Goal: Task Accomplishment & Management: Use online tool/utility

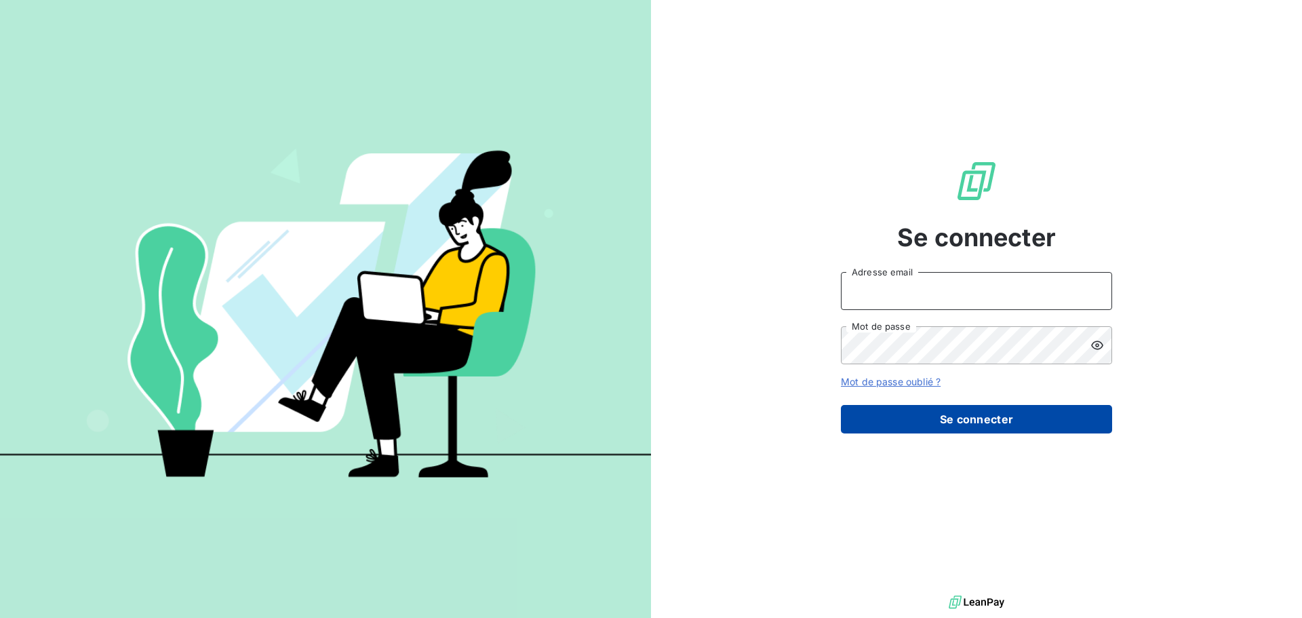
type input "[EMAIL_ADDRESS][DOMAIN_NAME]"
click at [962, 421] on button "Se connecter" at bounding box center [976, 419] width 271 height 28
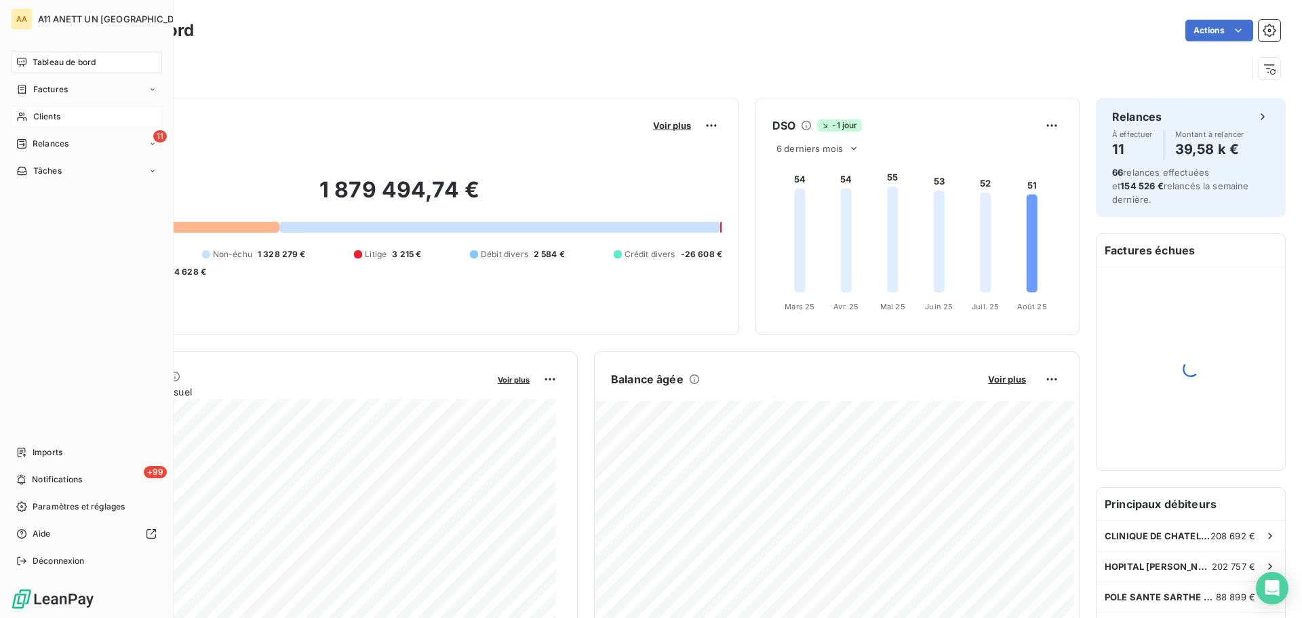
click at [51, 117] on span "Clients" at bounding box center [46, 117] width 27 height 12
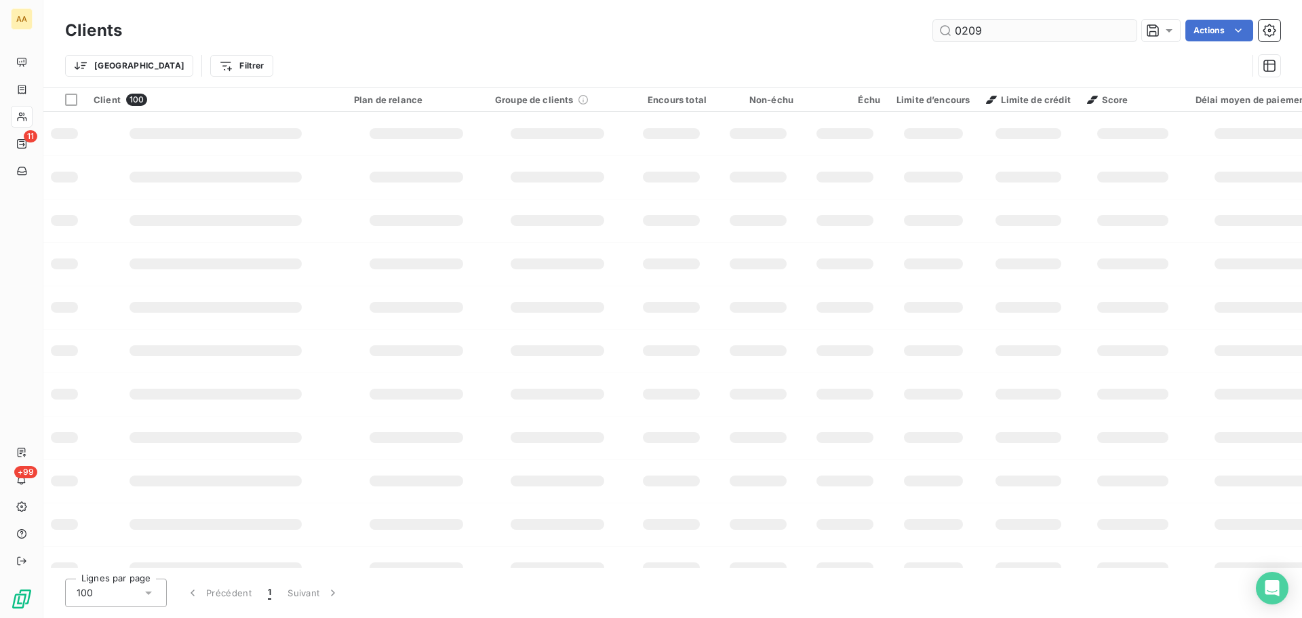
type input "0209"
click at [1000, 35] on input "0209" at bounding box center [1034, 31] width 203 height 22
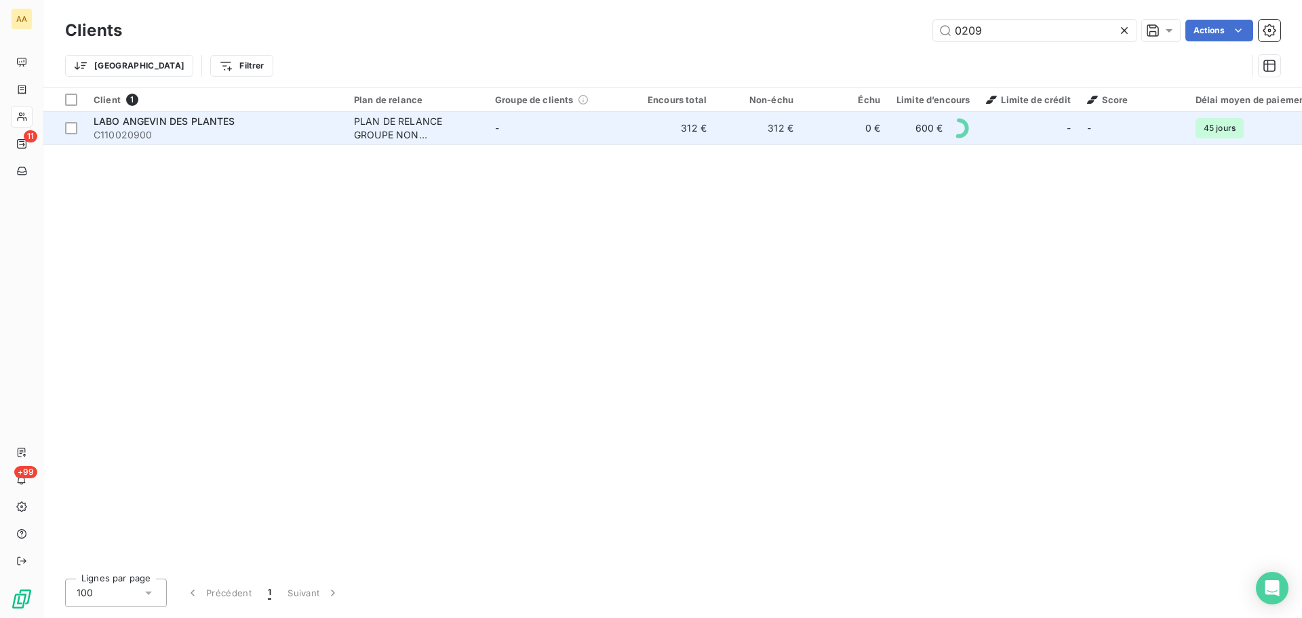
click at [189, 121] on span "LABO ANGEVIN DES PLANTES" at bounding box center [165, 121] width 142 height 12
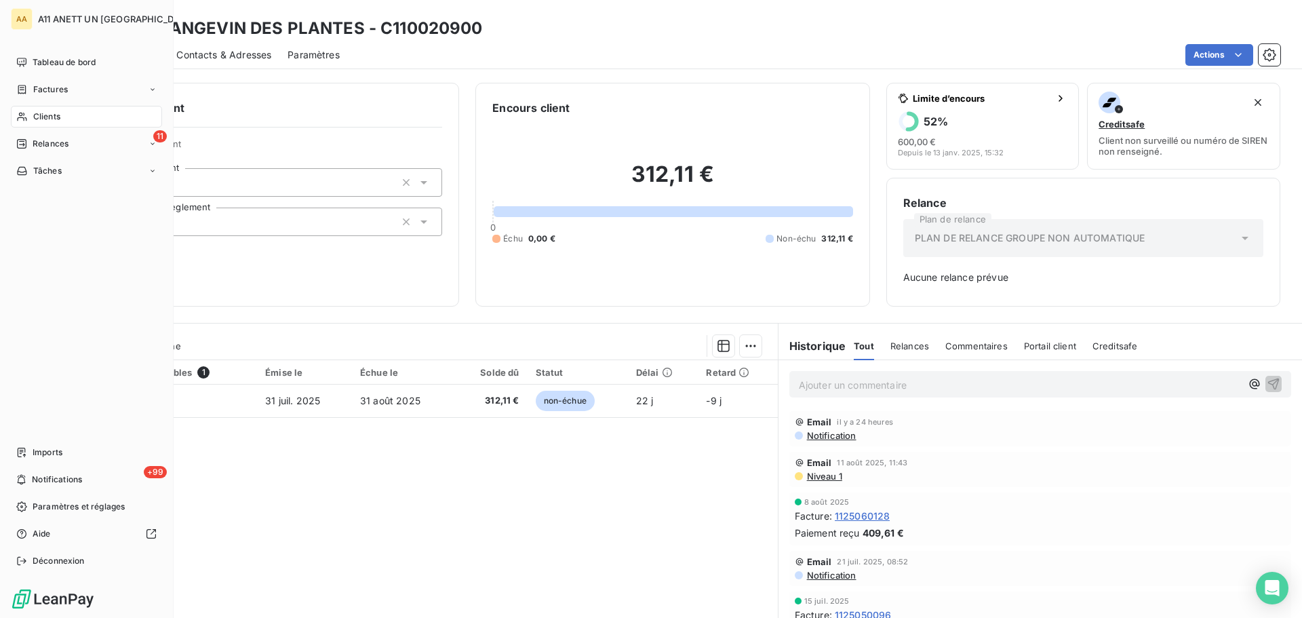
click at [40, 106] on div "Clients" at bounding box center [86, 117] width 151 height 22
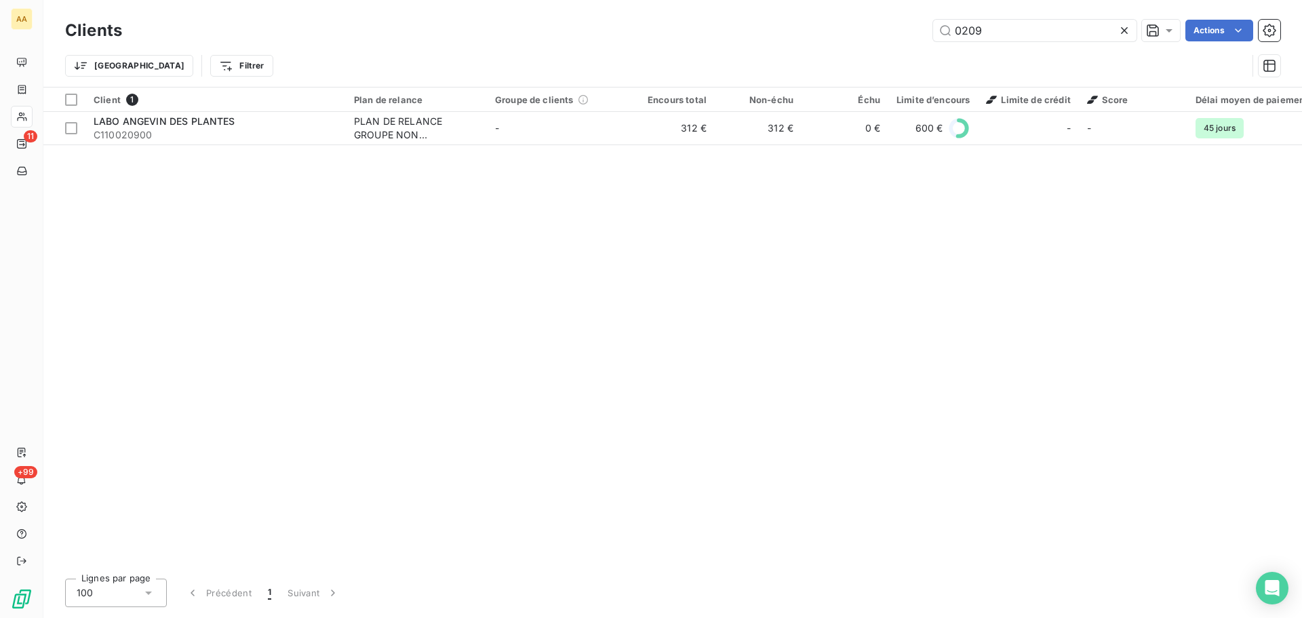
drag, startPoint x: 905, startPoint y: 31, endPoint x: 873, endPoint y: 31, distance: 31.9
click at [873, 31] on div "0209 Actions" at bounding box center [709, 31] width 1142 height 22
type input "5587"
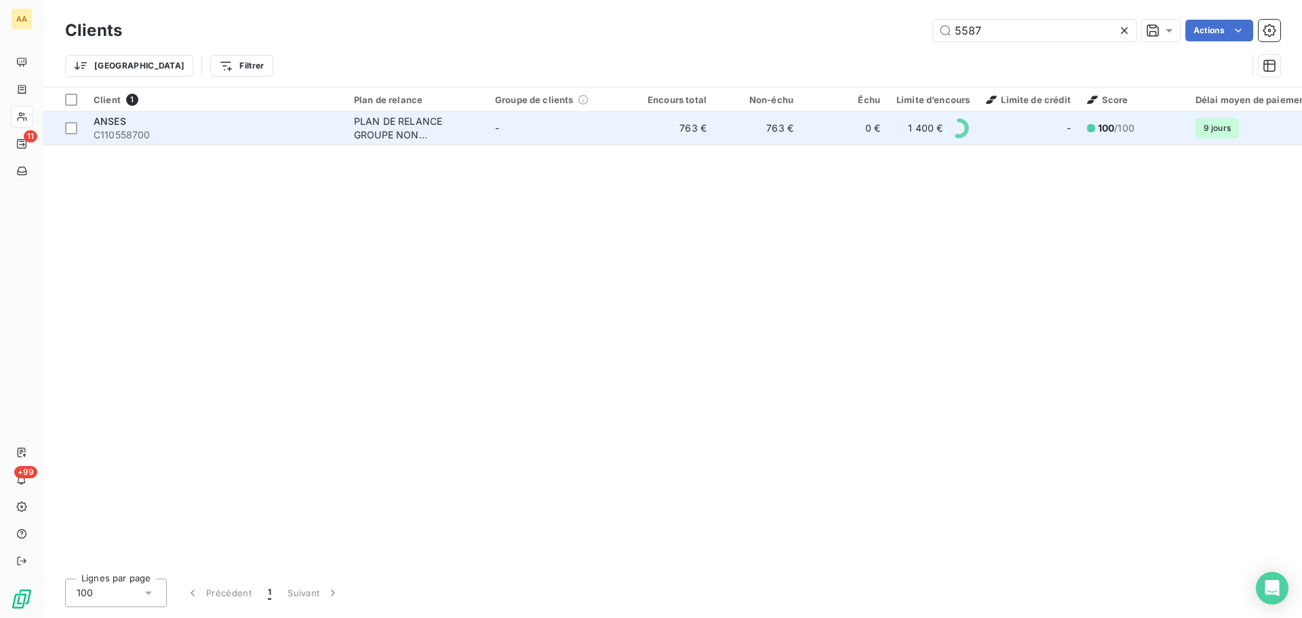
click at [388, 125] on div "PLAN DE RELANCE GROUPE NON AUTOMATIQUE" at bounding box center [416, 128] width 125 height 27
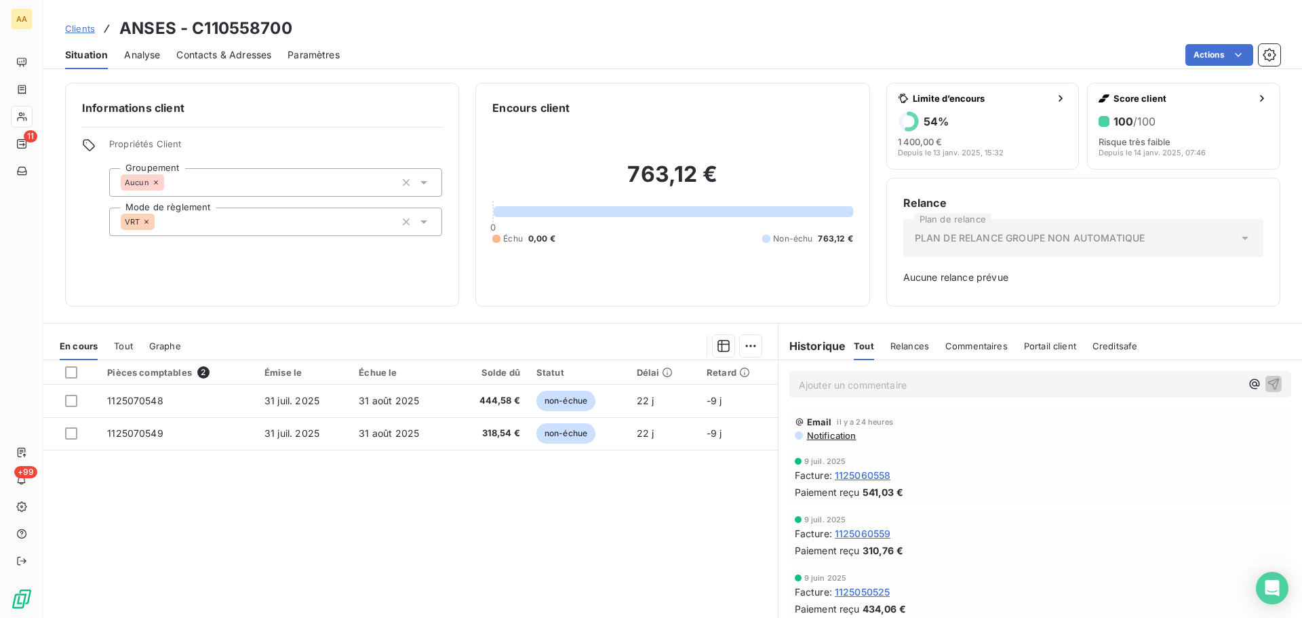
click at [874, 382] on p "Ajouter un commentaire ﻿" at bounding box center [1020, 384] width 442 height 17
drag, startPoint x: 946, startPoint y: 383, endPoint x: 963, endPoint y: 440, distance: 59.4
click at [963, 445] on div "Email il y a 24 heures Notification" at bounding box center [1040, 427] width 524 height 41
click at [949, 386] on span "le règlement de juillet aura du retad du fait de la hausse - mais acceptée" at bounding box center [963, 384] width 329 height 12
click at [1267, 382] on icon "button" at bounding box center [1274, 383] width 14 height 14
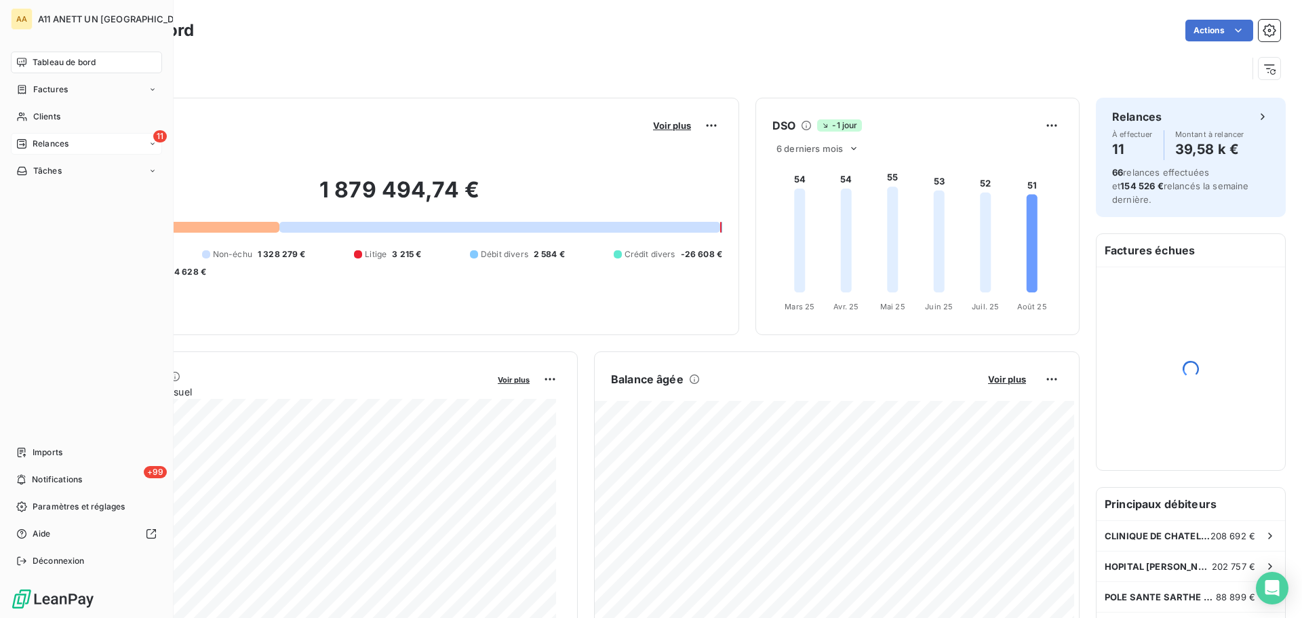
click at [37, 145] on span "Relances" at bounding box center [51, 144] width 36 height 12
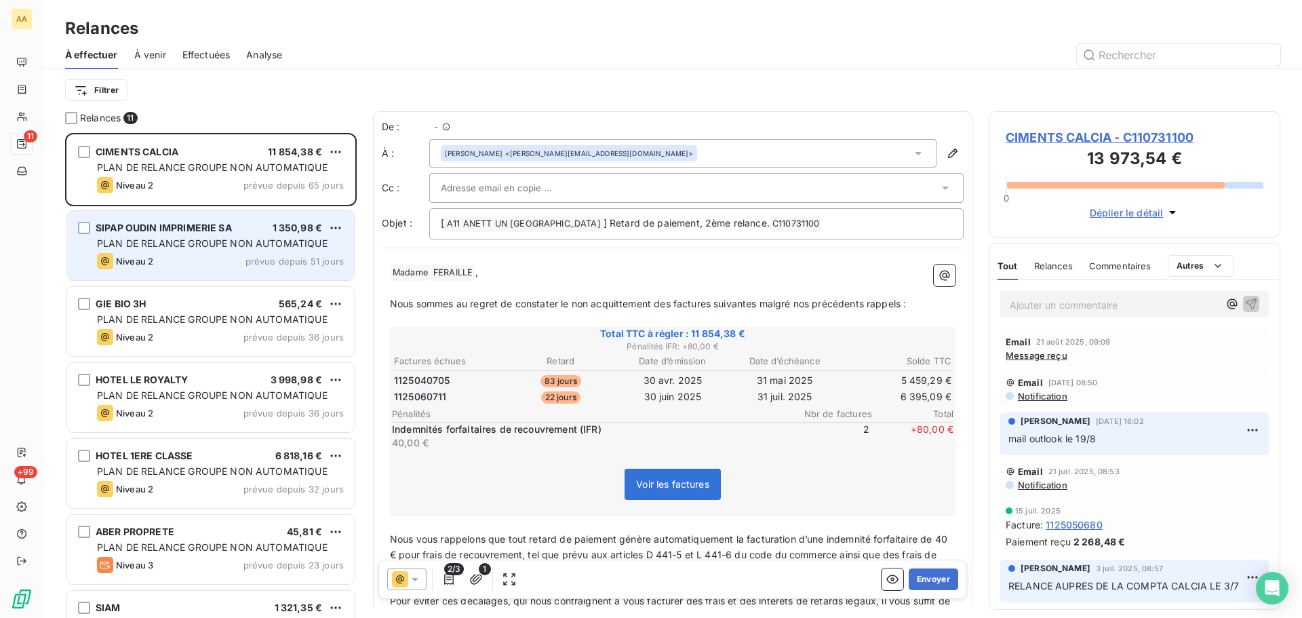
scroll to position [475, 281]
click at [334, 226] on html "AA 11 +99 Relances À effectuer À venir Effectuées Analyse Filtrer Relances 11 C…" at bounding box center [651, 309] width 1302 height 618
click at [294, 279] on div "Passer cette action" at bounding box center [276, 280] width 121 height 22
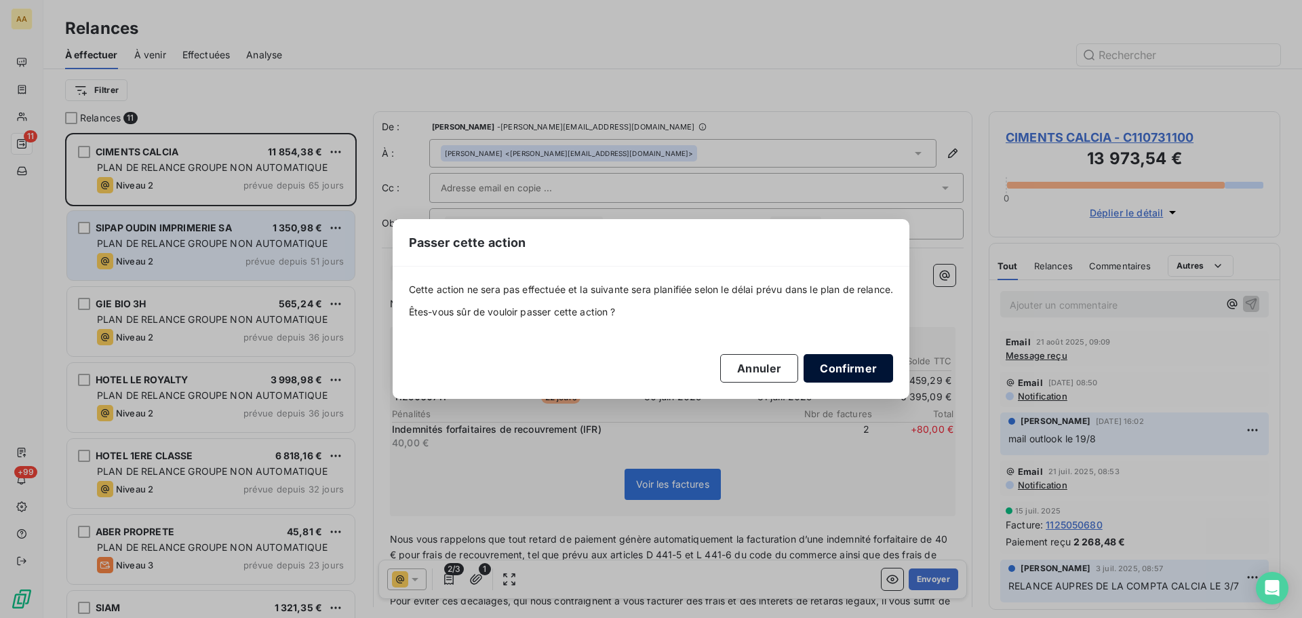
click at [827, 372] on button "Confirmer" at bounding box center [849, 368] width 90 height 28
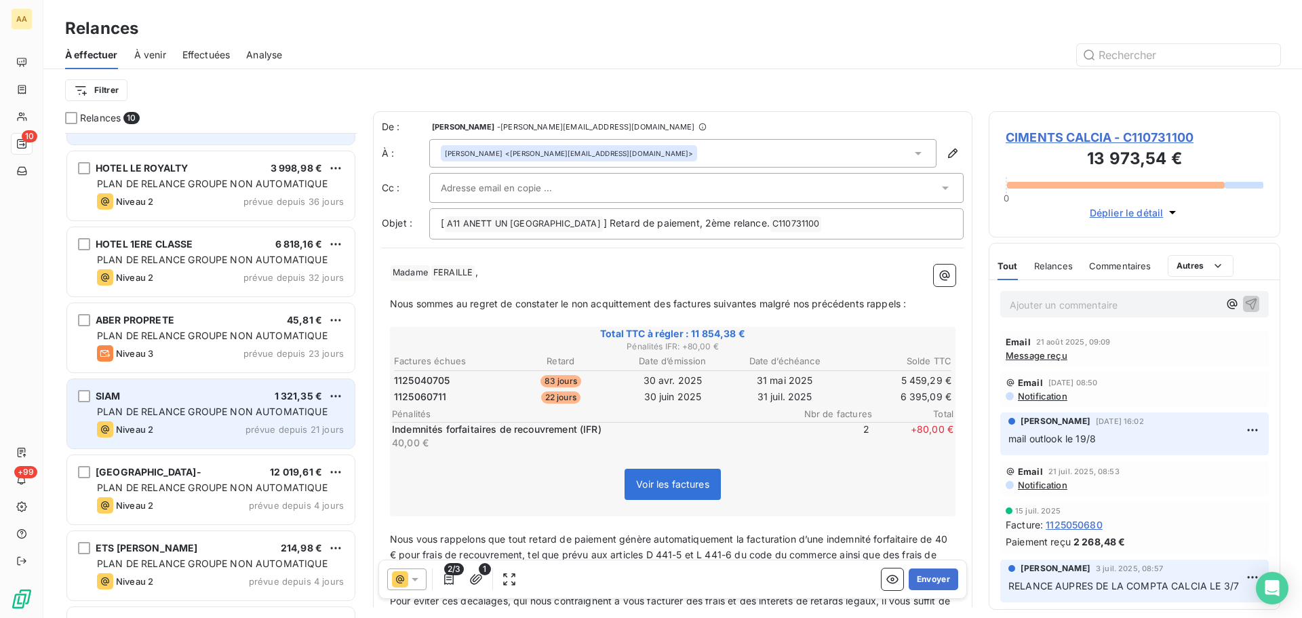
scroll to position [204, 0]
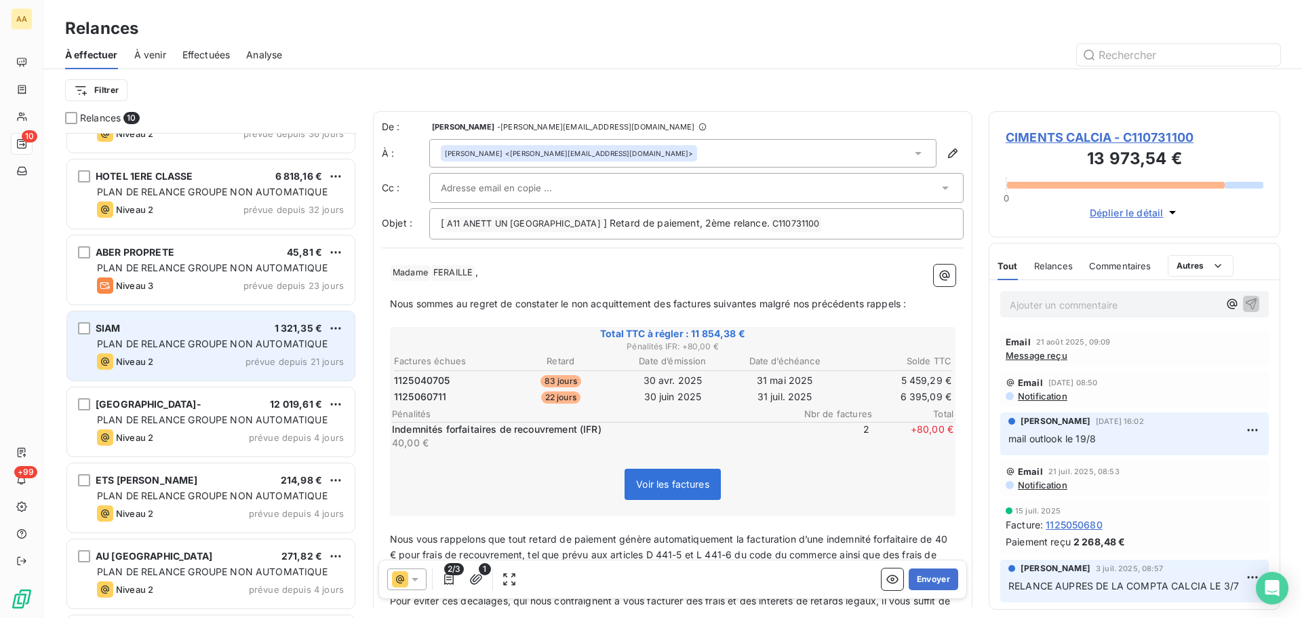
click at [295, 340] on span "PLAN DE RELANCE GROUPE NON AUTOMATIQUE" at bounding box center [212, 344] width 231 height 12
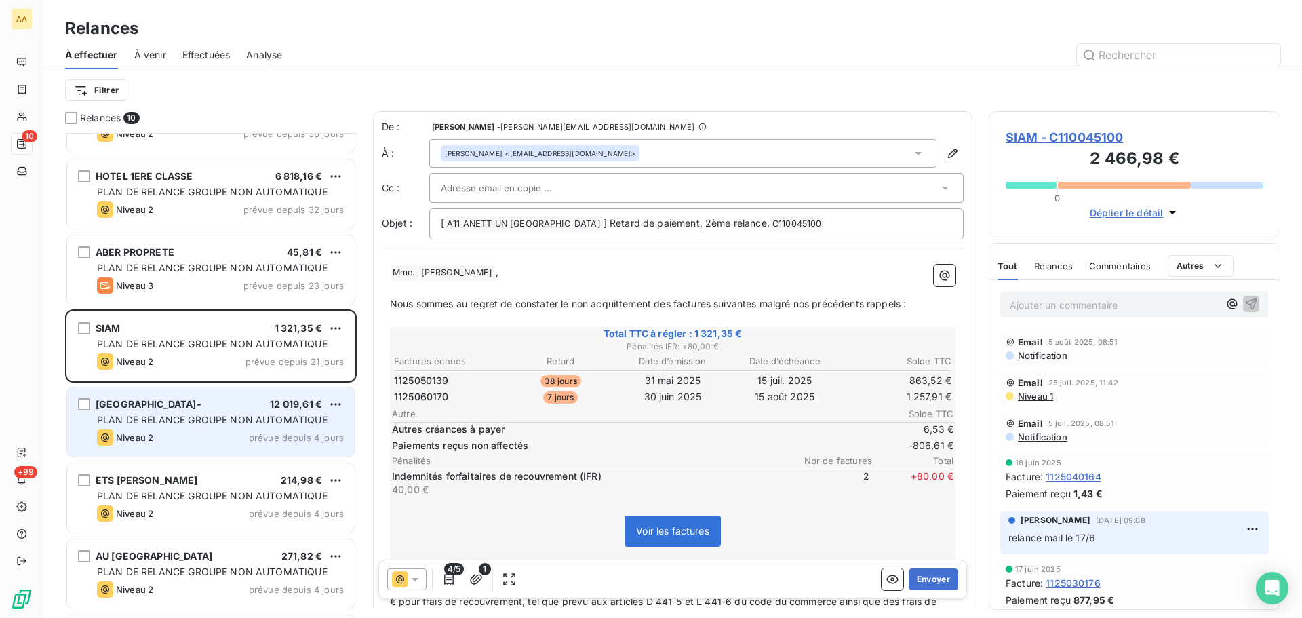
click at [250, 418] on span "PLAN DE RELANCE GROUPE NON AUTOMATIQUE" at bounding box center [212, 420] width 231 height 12
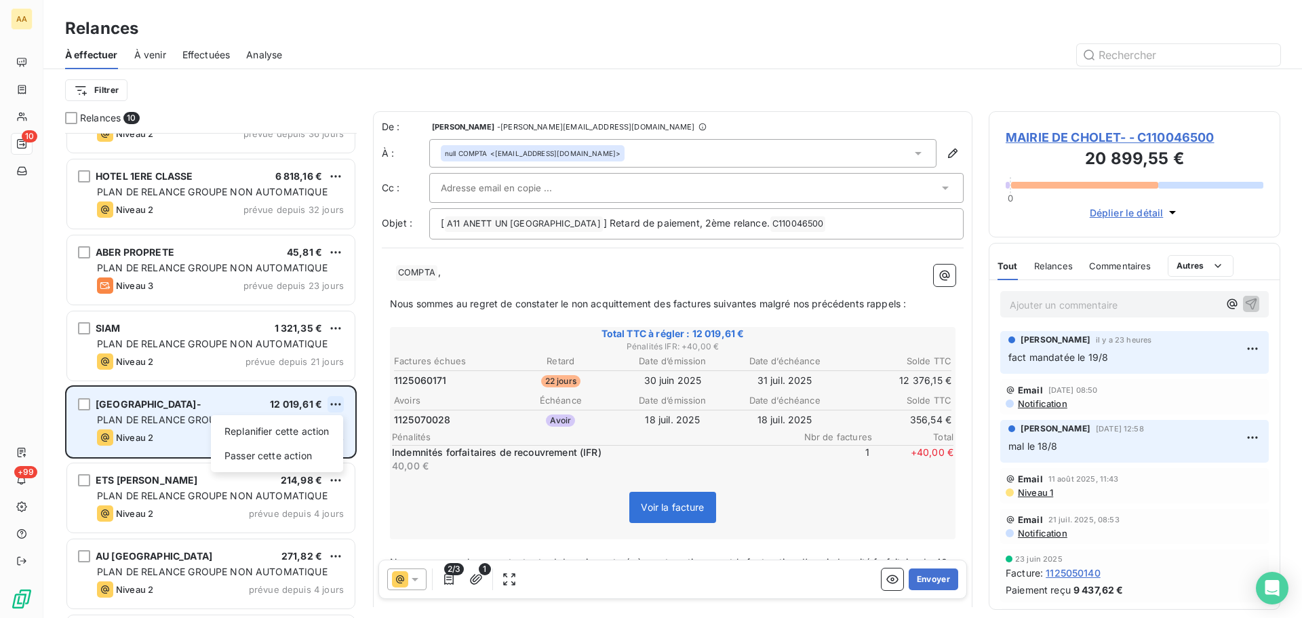
click at [334, 403] on html "AA 10 +99 Relances À effectuer À venir Effectuées Analyse Filtrer Relances 10 G…" at bounding box center [651, 309] width 1302 height 618
click at [279, 452] on div "Passer cette action" at bounding box center [276, 456] width 121 height 22
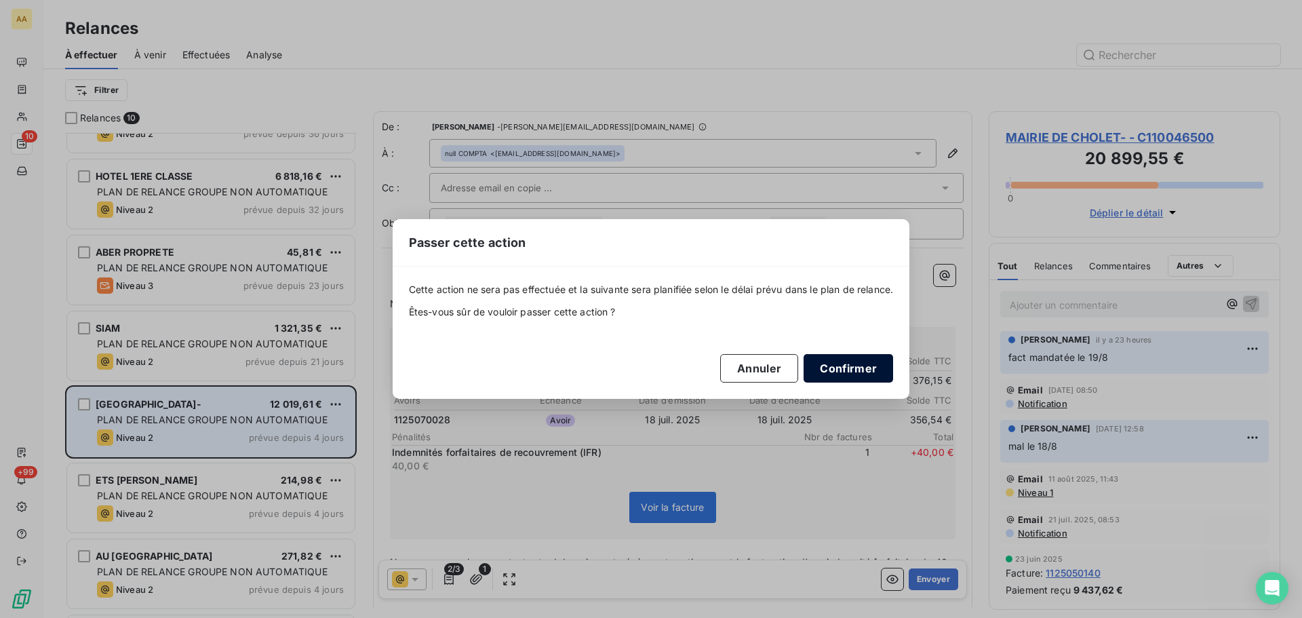
click at [848, 372] on button "Confirmer" at bounding box center [849, 368] width 90 height 28
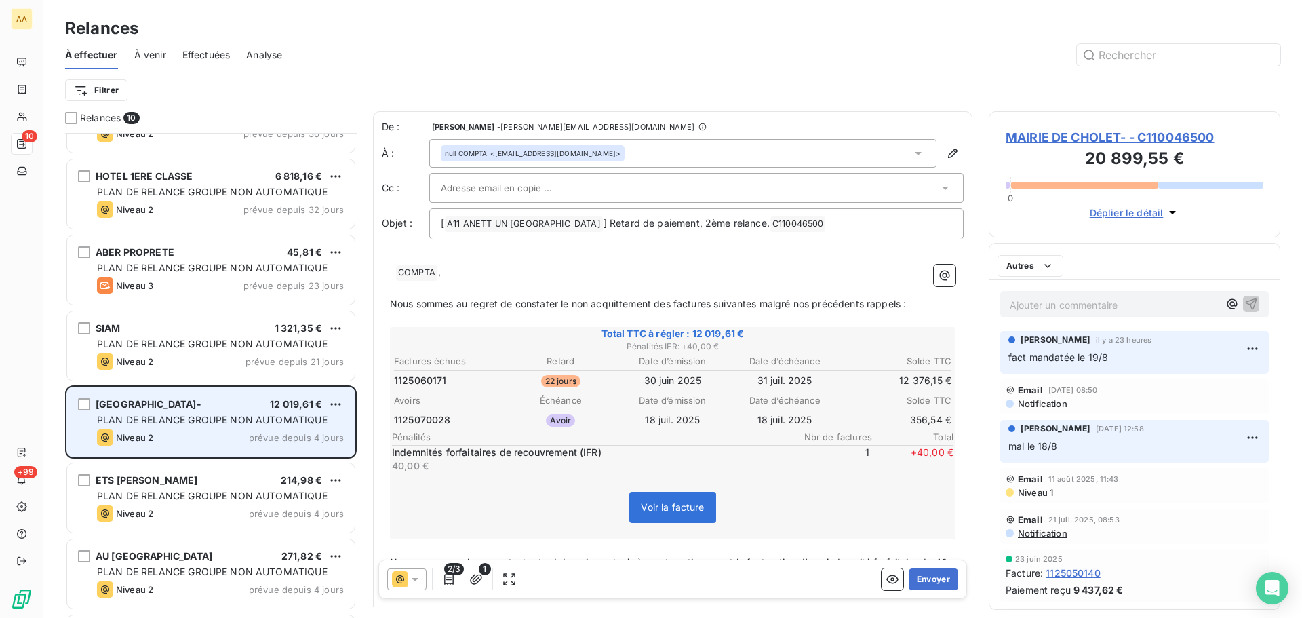
scroll to position [199, 0]
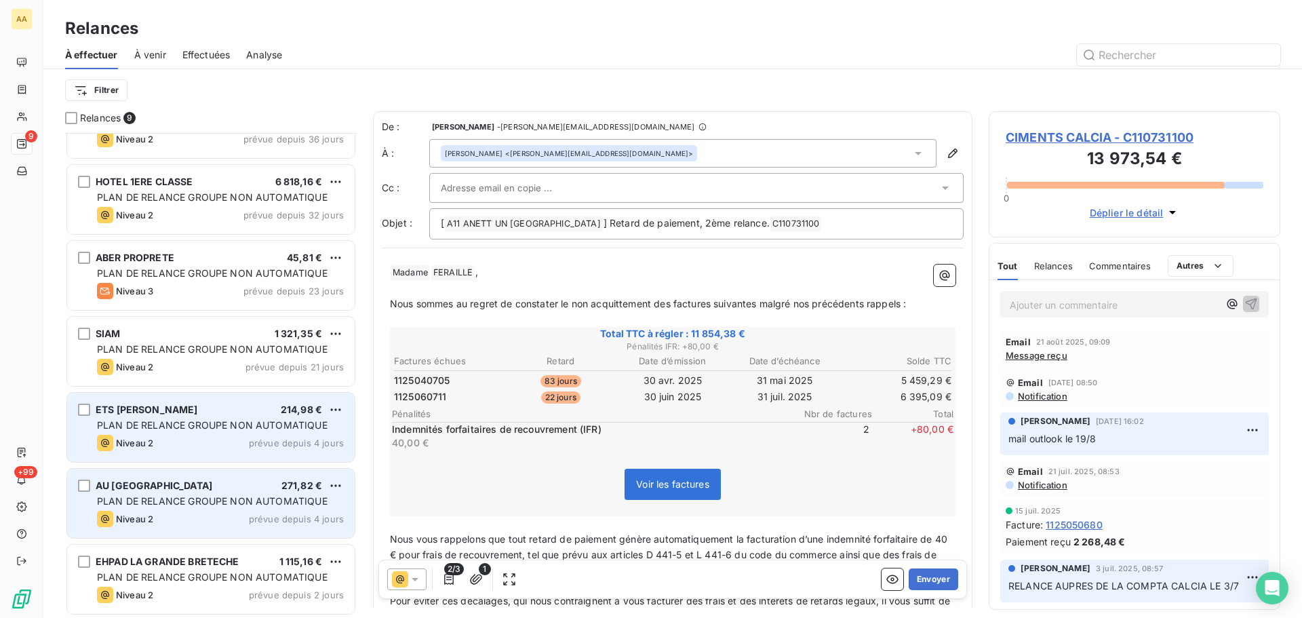
click at [243, 510] on div "AU PONT DE VRINES 271,82 € PLAN DE RELANCE GROUPE NON AUTOMATIQUE Niveau 2 prév…" at bounding box center [211, 503] width 288 height 69
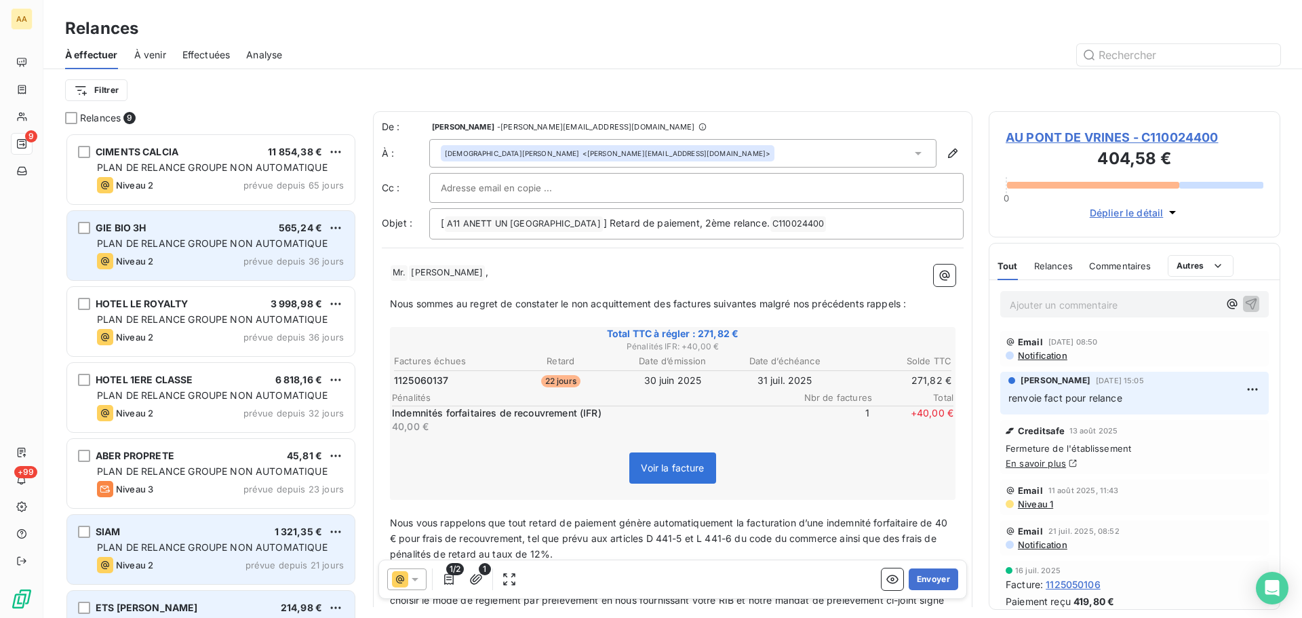
scroll to position [199, 0]
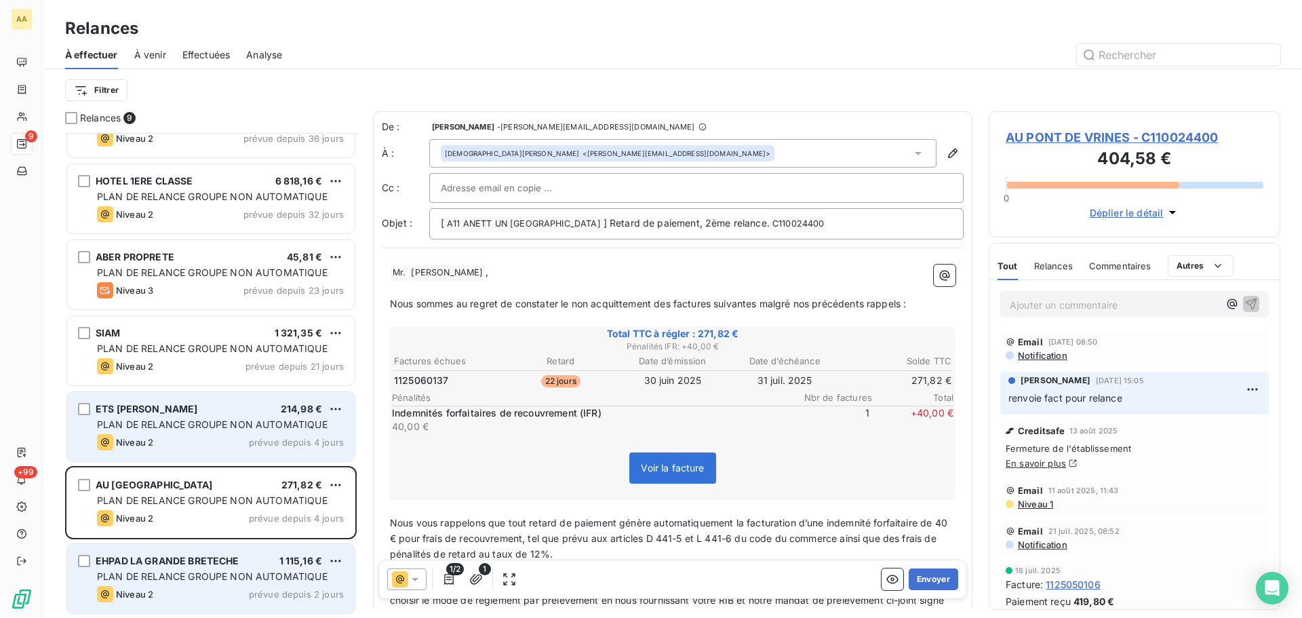
click at [257, 576] on span "PLAN DE RELANCE GROUPE NON AUTOMATIQUE" at bounding box center [212, 576] width 231 height 12
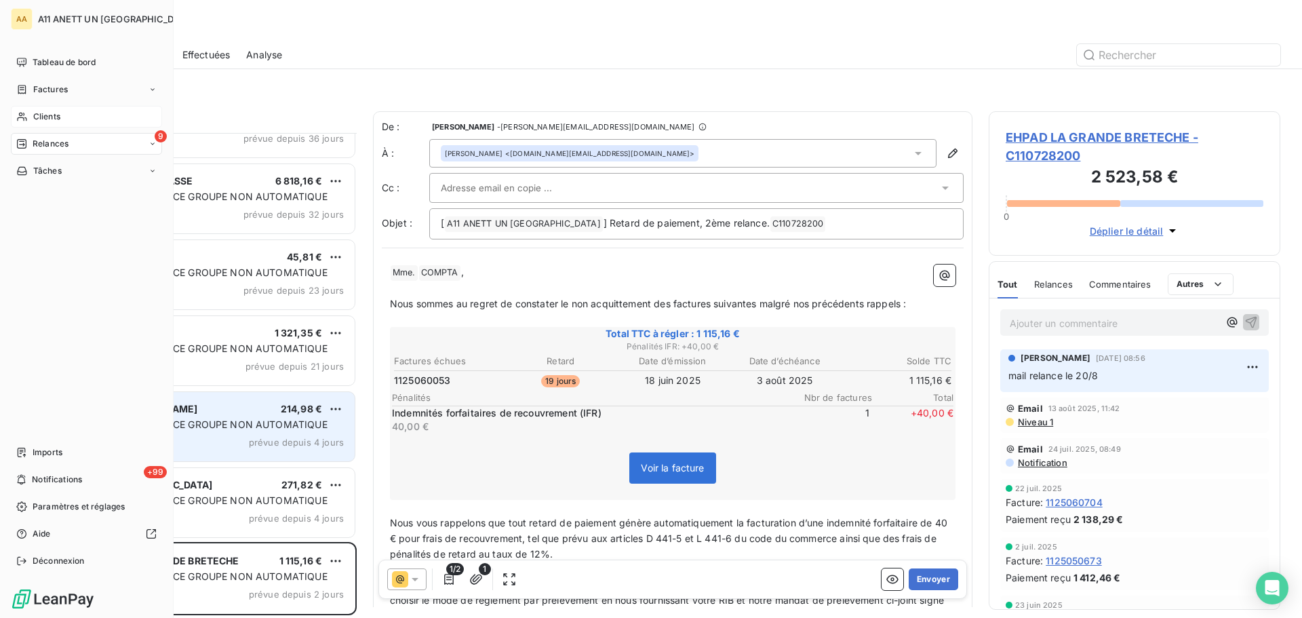
click at [45, 117] on span "Clients" at bounding box center [46, 117] width 27 height 12
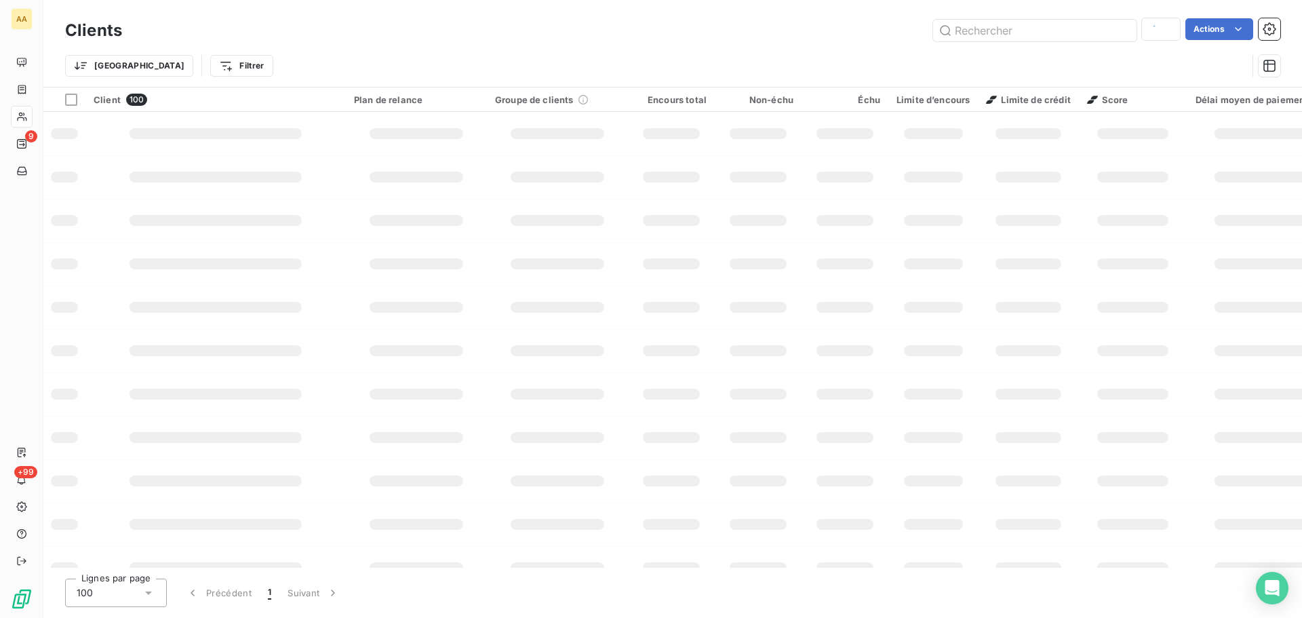
type input "5587"
click at [962, 31] on input "text" at bounding box center [1034, 31] width 203 height 22
click at [962, 31] on input "2817" at bounding box center [1034, 31] width 203 height 22
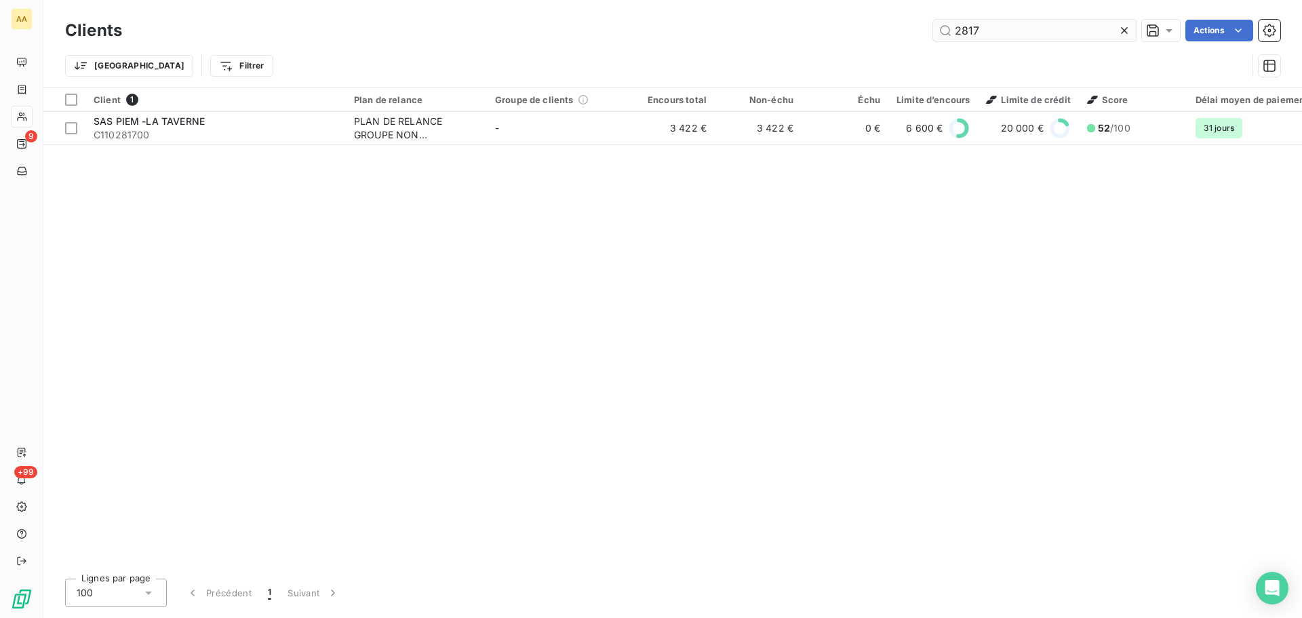
type input "2817"
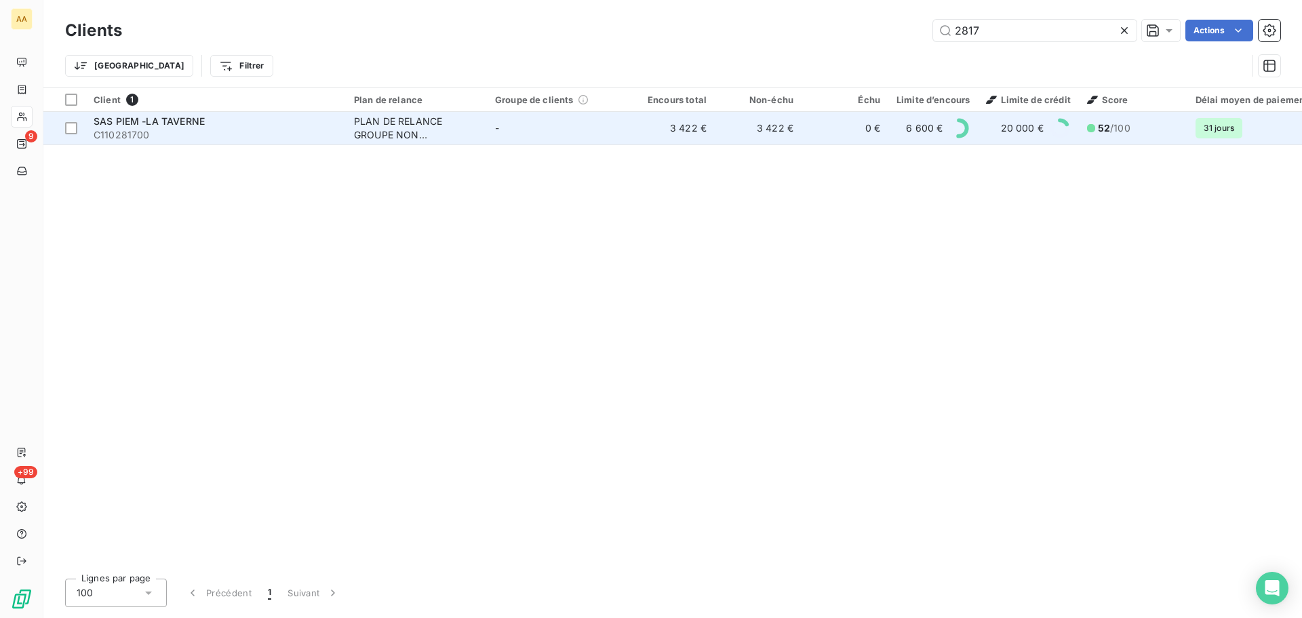
click at [174, 119] on span "SAS PIEM -LA TAVERNE" at bounding box center [149, 121] width 111 height 12
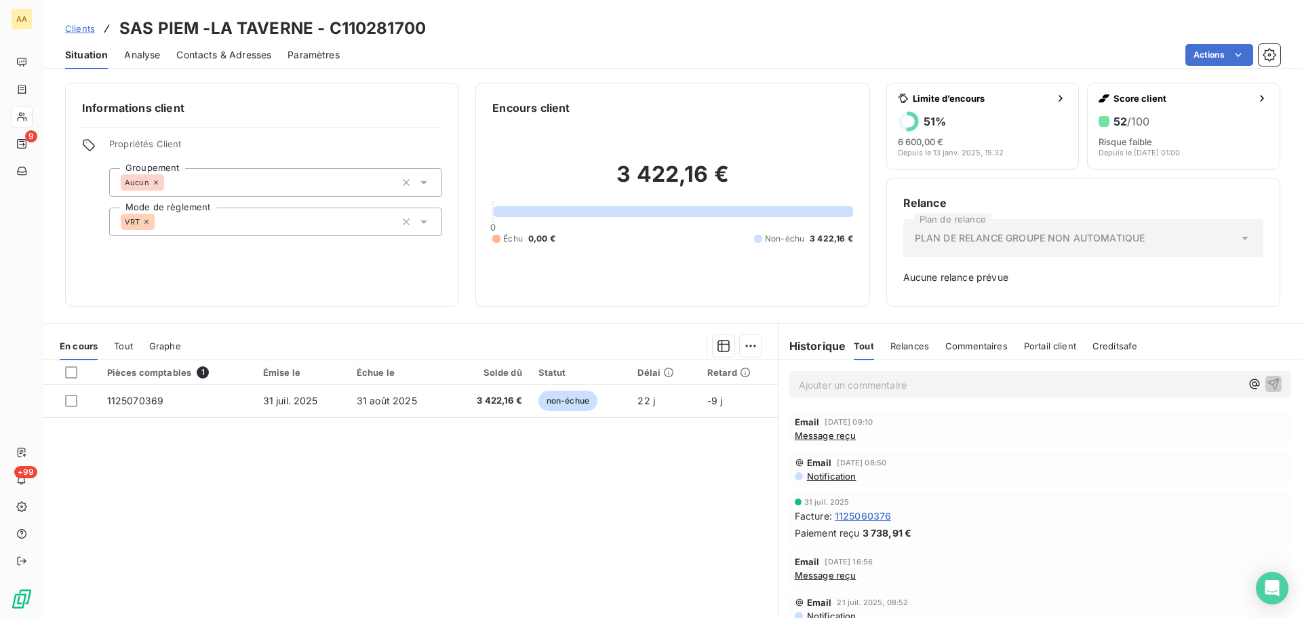
click at [831, 438] on span "Message reçu" at bounding box center [826, 435] width 62 height 11
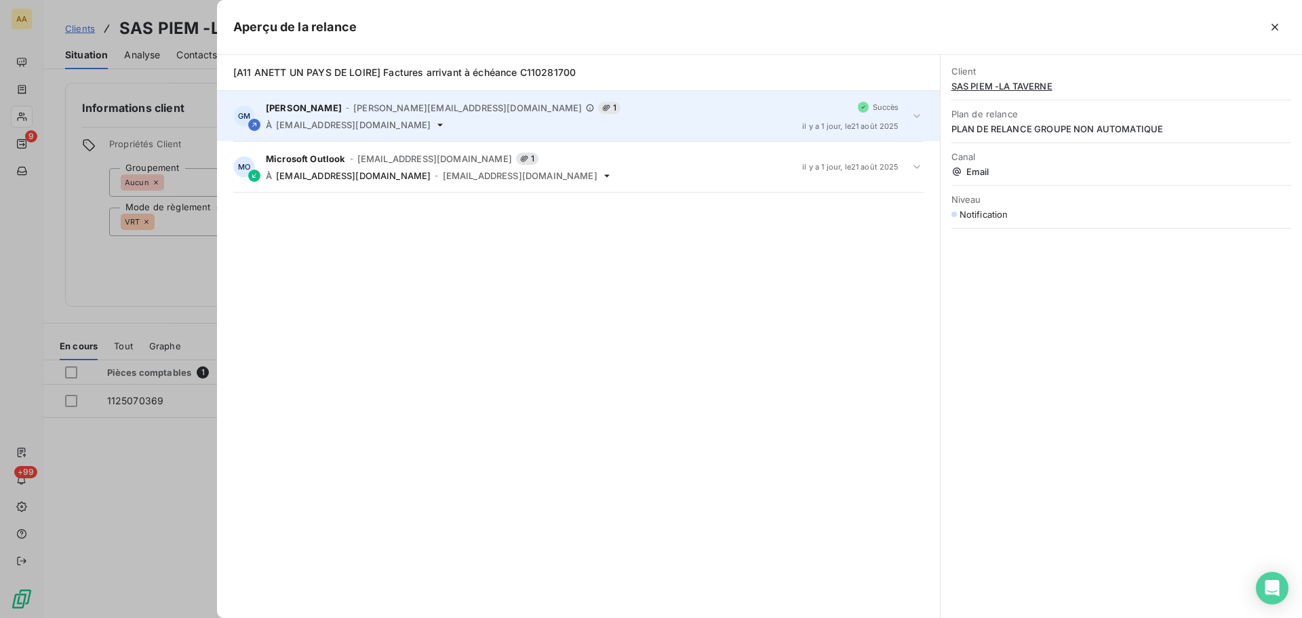
click at [360, 116] on div "Gaëlle MENARD - g.menard@anett.fr 1 À chasseneuil@lesrelaisdalsace.com" at bounding box center [529, 116] width 526 height 28
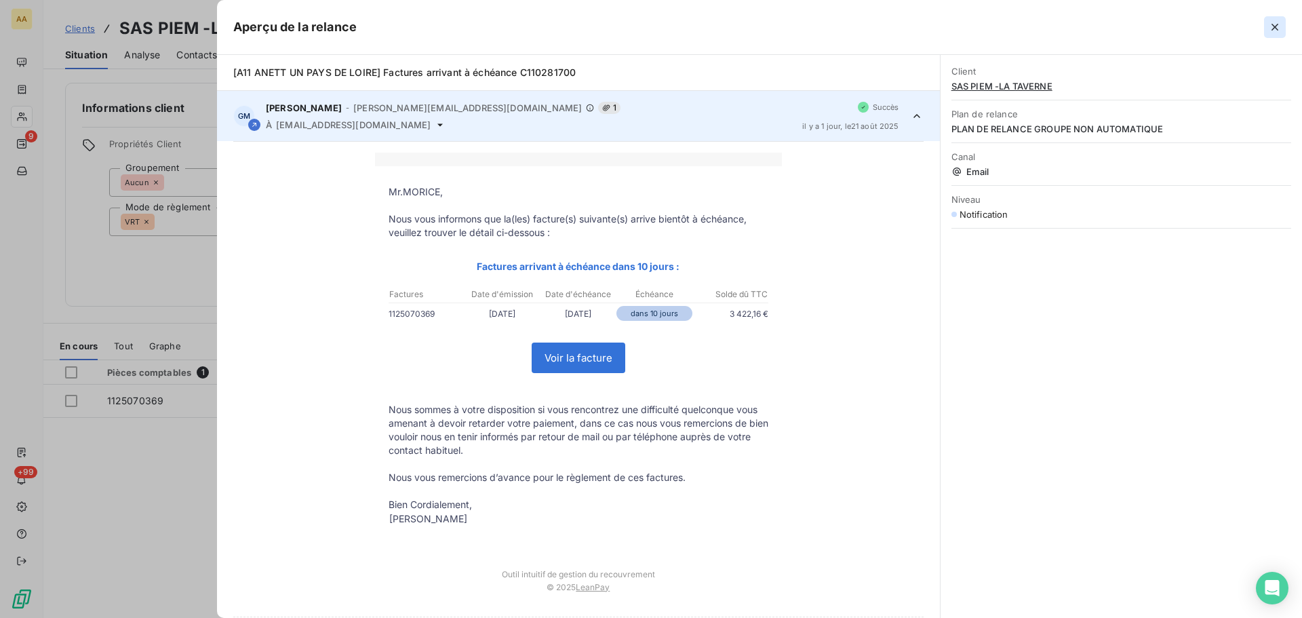
click at [1274, 26] on icon "button" at bounding box center [1274, 27] width 7 height 7
